Goal: Task Accomplishment & Management: Manage account settings

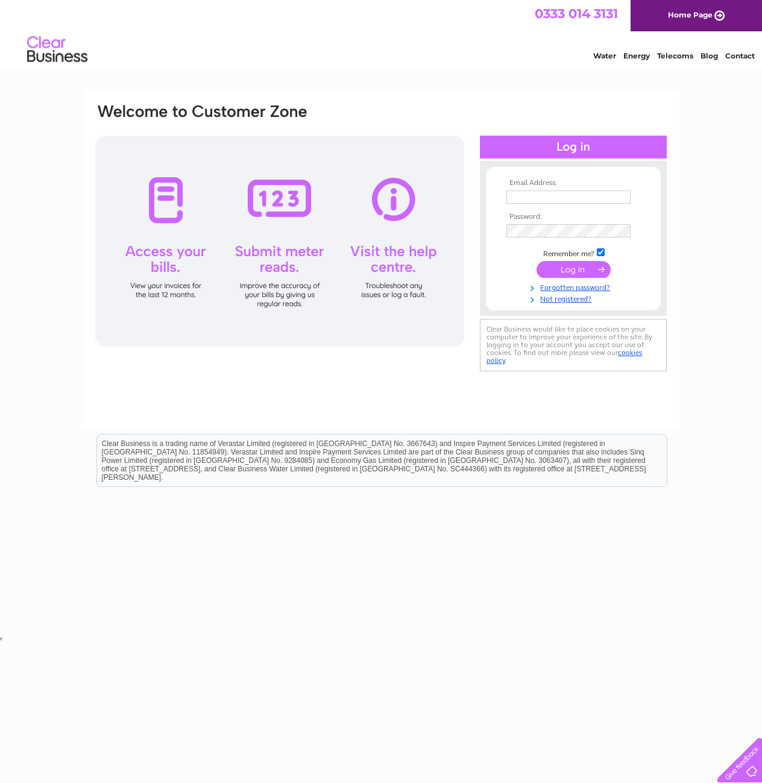
type input "[PERSON_NAME][EMAIL_ADDRESS][PERSON_NAME][DOMAIN_NAME]"
click at [585, 266] on input "submit" at bounding box center [573, 269] width 74 height 17
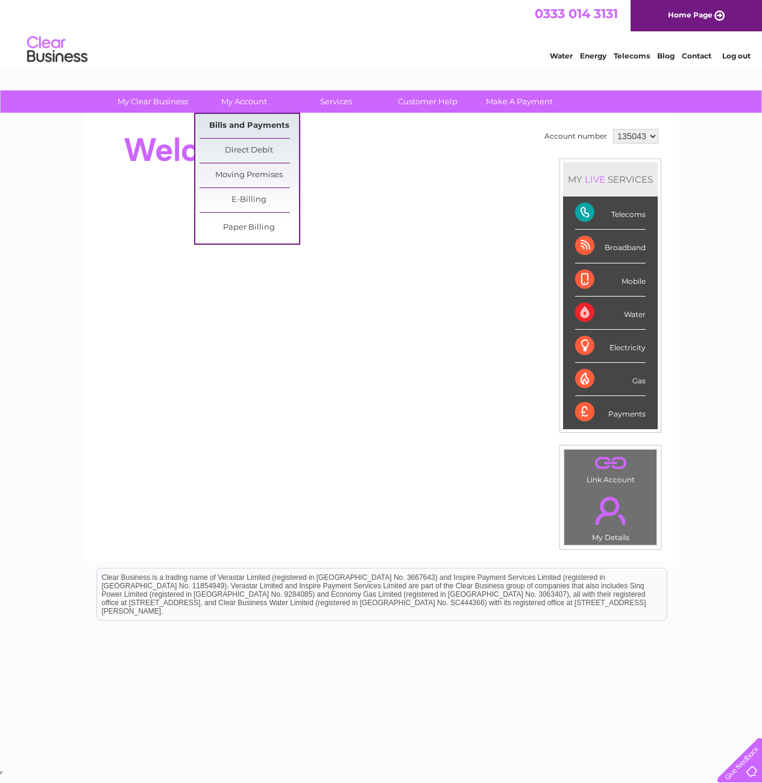
click at [242, 124] on link "Bills and Payments" at bounding box center [248, 126] width 99 height 24
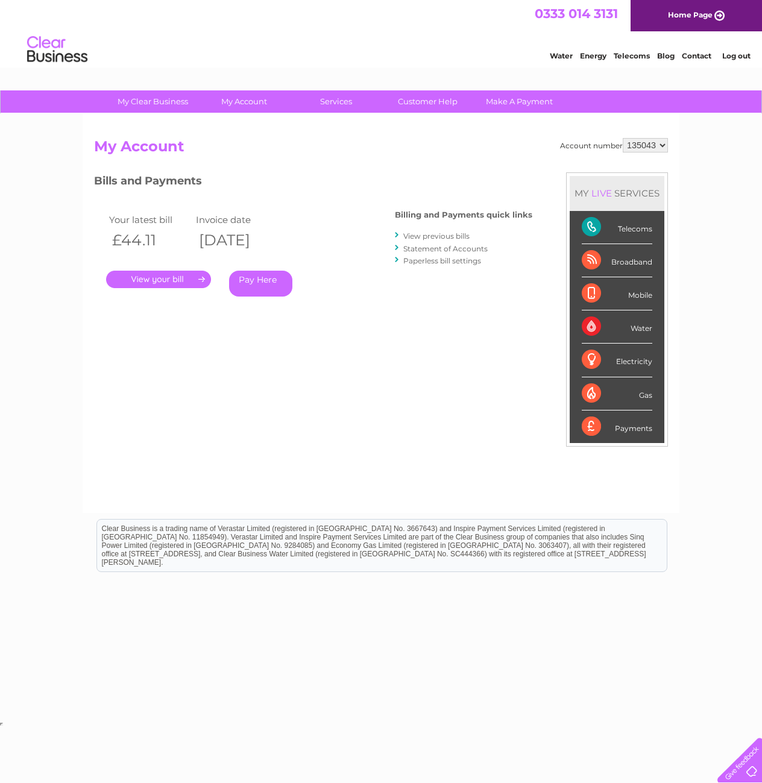
click at [175, 275] on link "." at bounding box center [158, 279] width 105 height 17
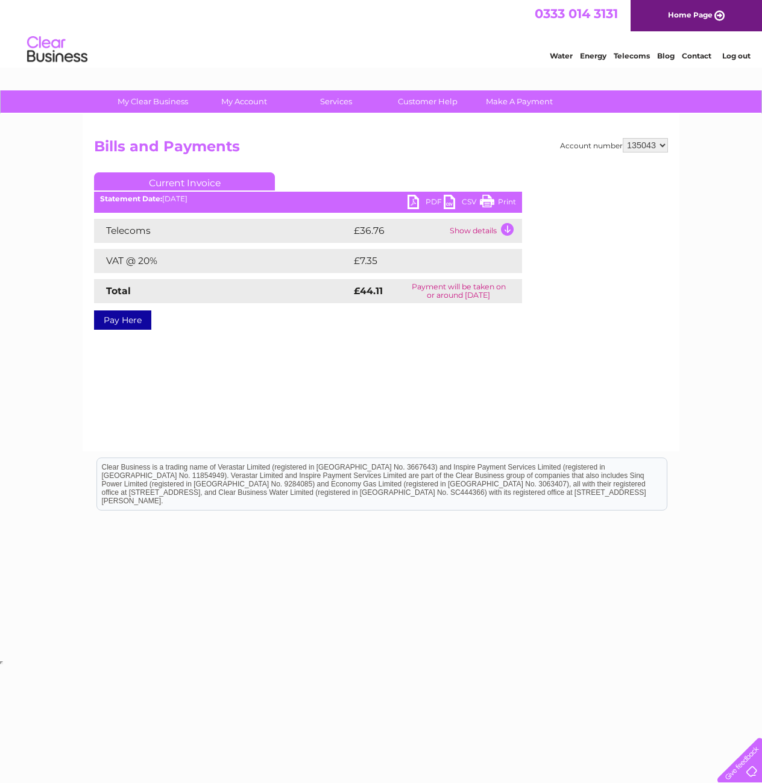
click at [418, 202] on link "PDF" at bounding box center [425, 203] width 36 height 17
